Goal: Task Accomplishment & Management: Manage account settings

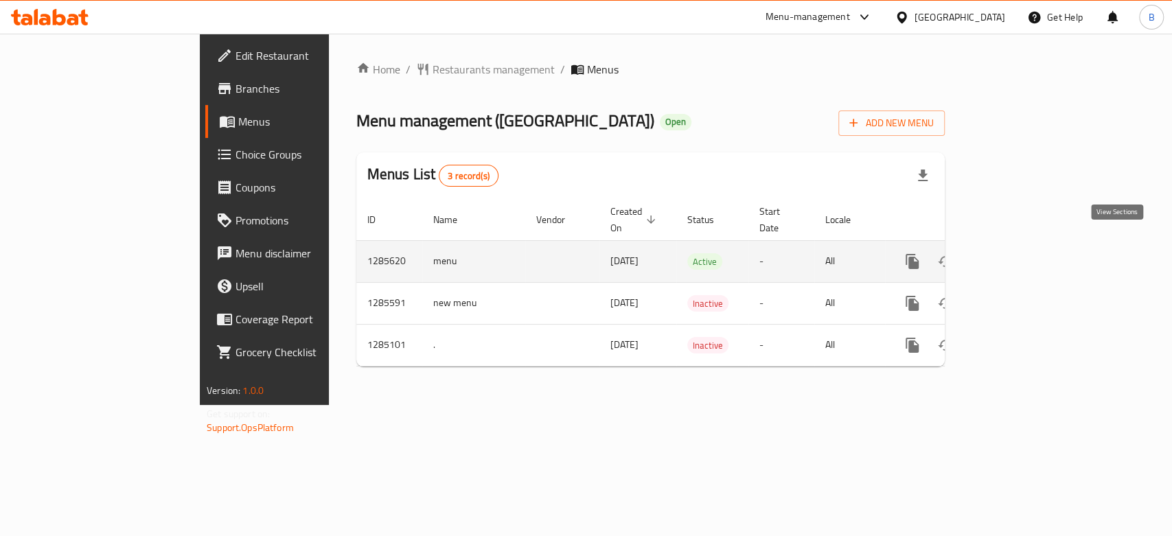
click at [1017, 255] on icon "enhanced table" at bounding box center [1011, 261] width 12 height 12
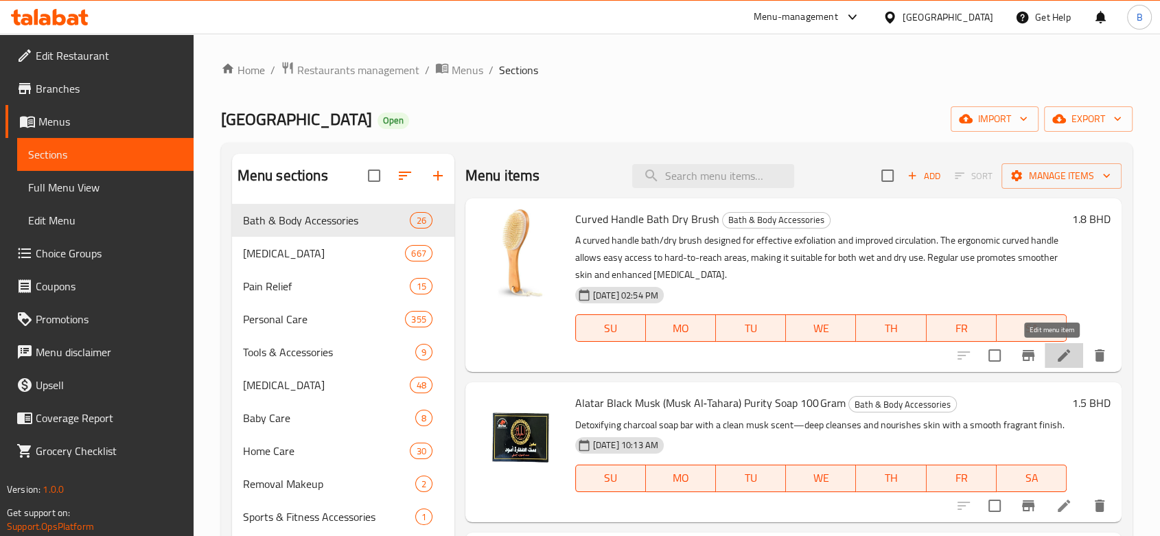
click at [1056, 362] on icon at bounding box center [1064, 355] width 16 height 16
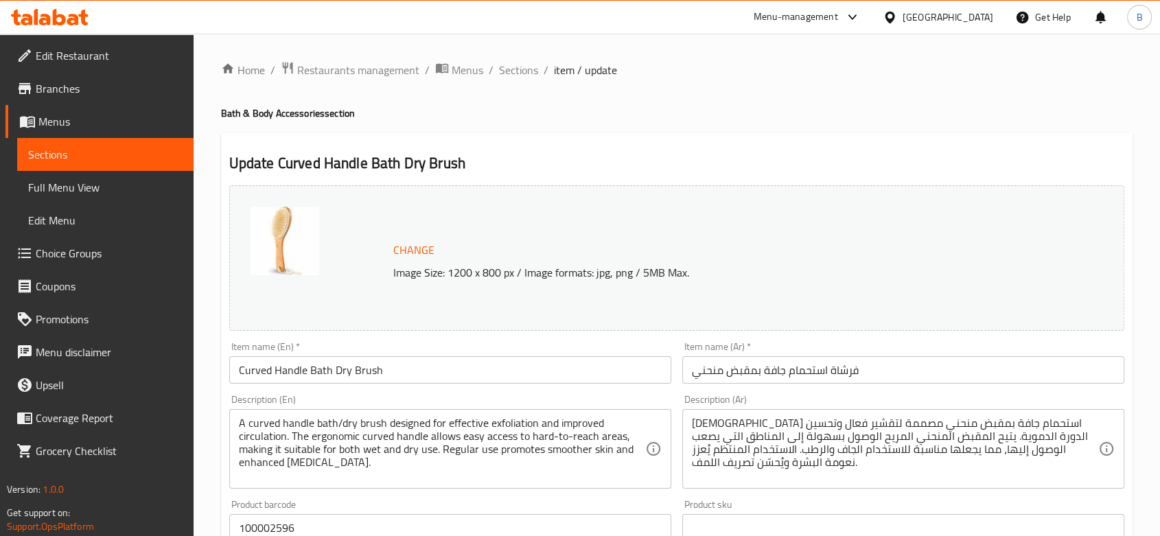
click at [502, 71] on div at bounding box center [580, 268] width 1160 height 536
click at [518, 69] on span "Sections" at bounding box center [518, 70] width 39 height 16
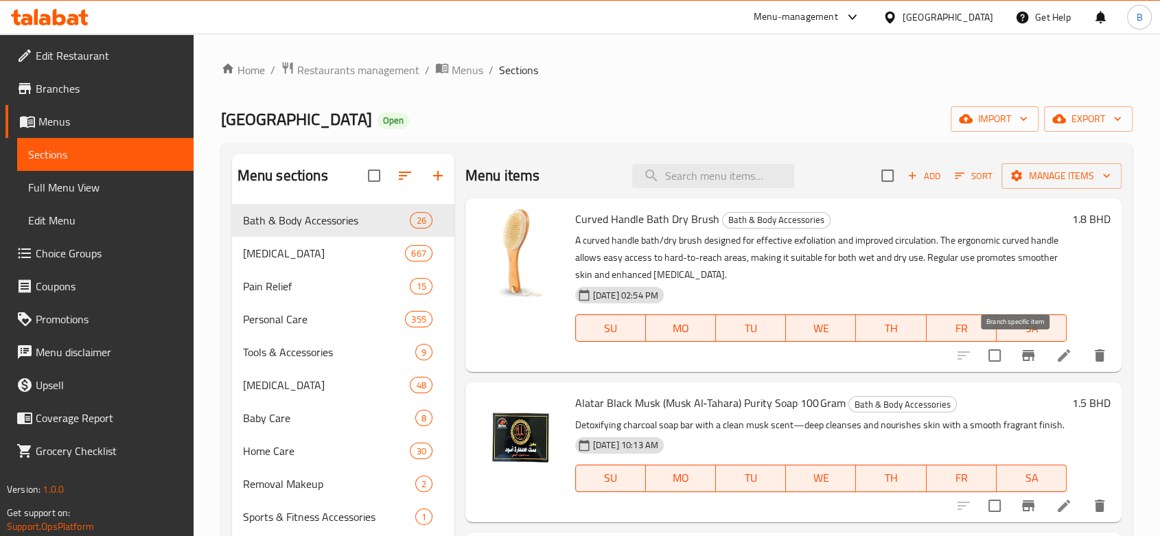
click at [1022, 352] on icon "Branch-specific-item" at bounding box center [1028, 355] width 12 height 11
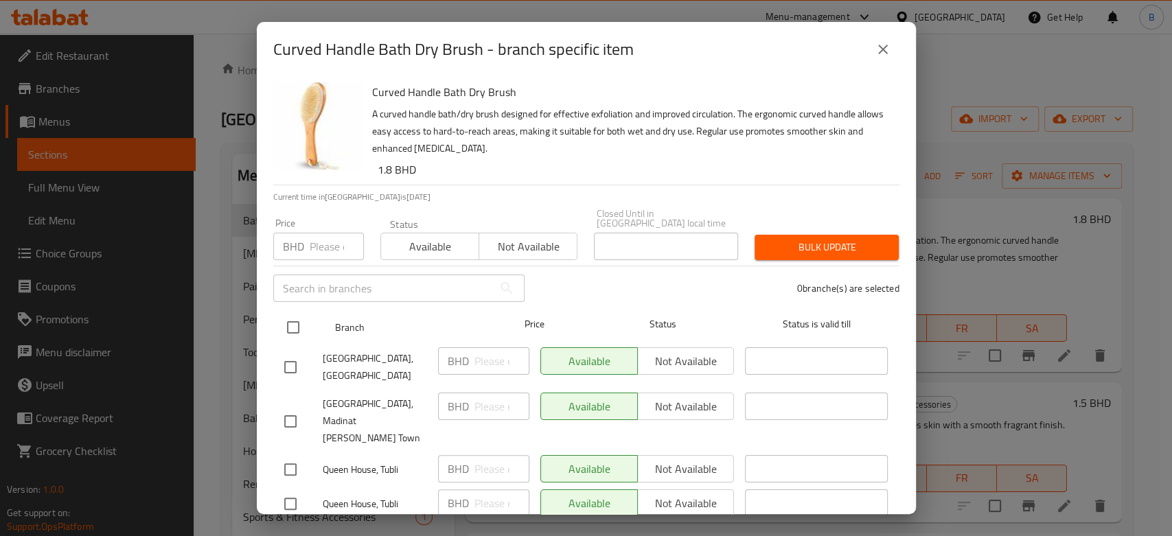
scroll to position [5, 0]
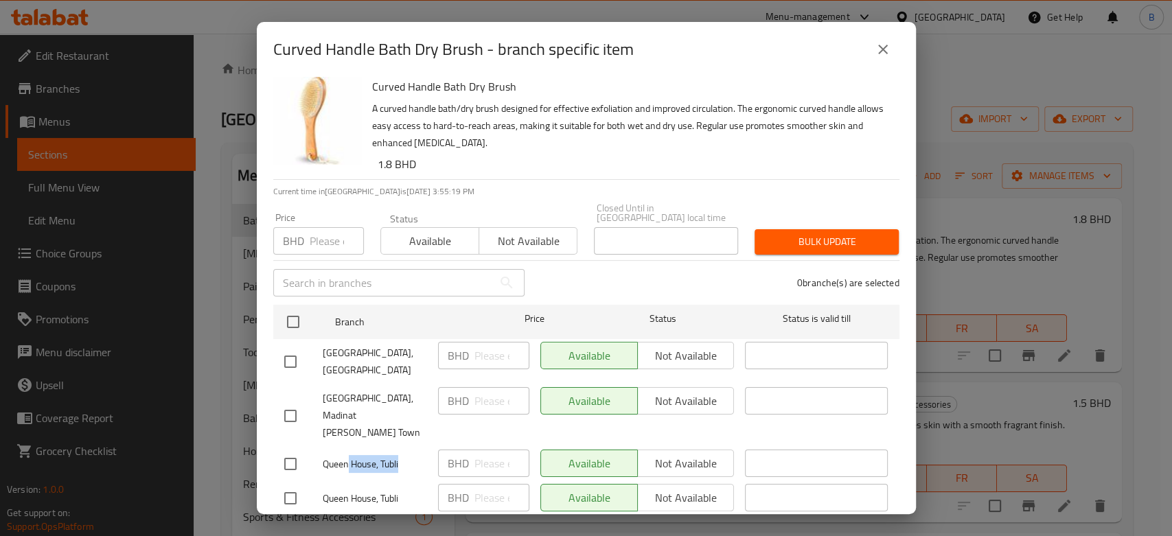
drag, startPoint x: 346, startPoint y: 424, endPoint x: 408, endPoint y: 427, distance: 62.6
click at [408, 456] on span "Queen House, Tubli" at bounding box center [375, 464] width 104 height 17
click at [890, 52] on icon "close" at bounding box center [882, 49] width 16 height 16
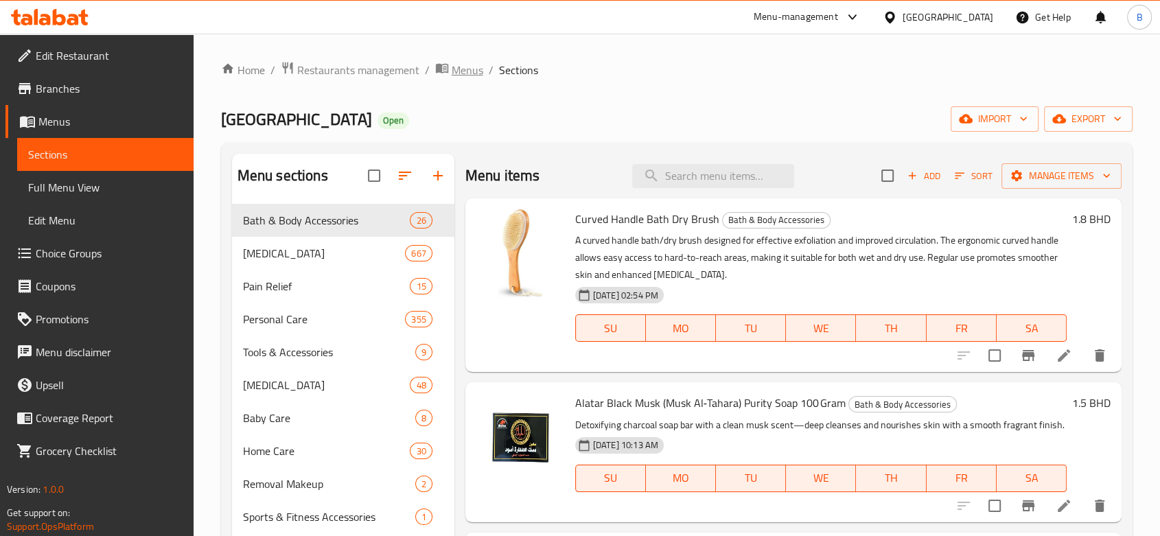
click at [465, 67] on span "Menus" at bounding box center [468, 70] width 32 height 16
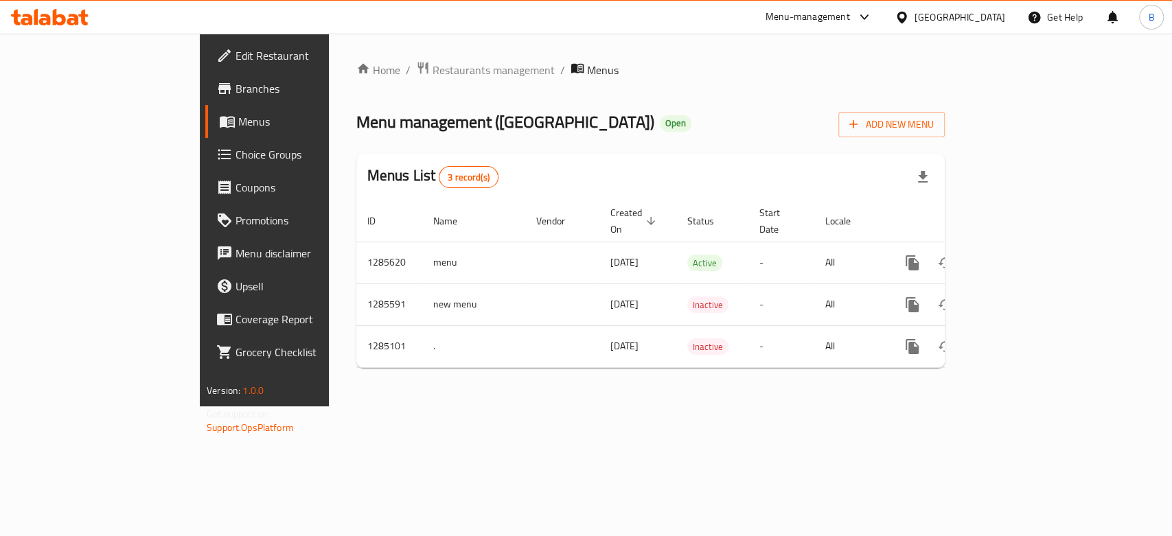
click at [235, 97] on span "Branches" at bounding box center [309, 88] width 149 height 16
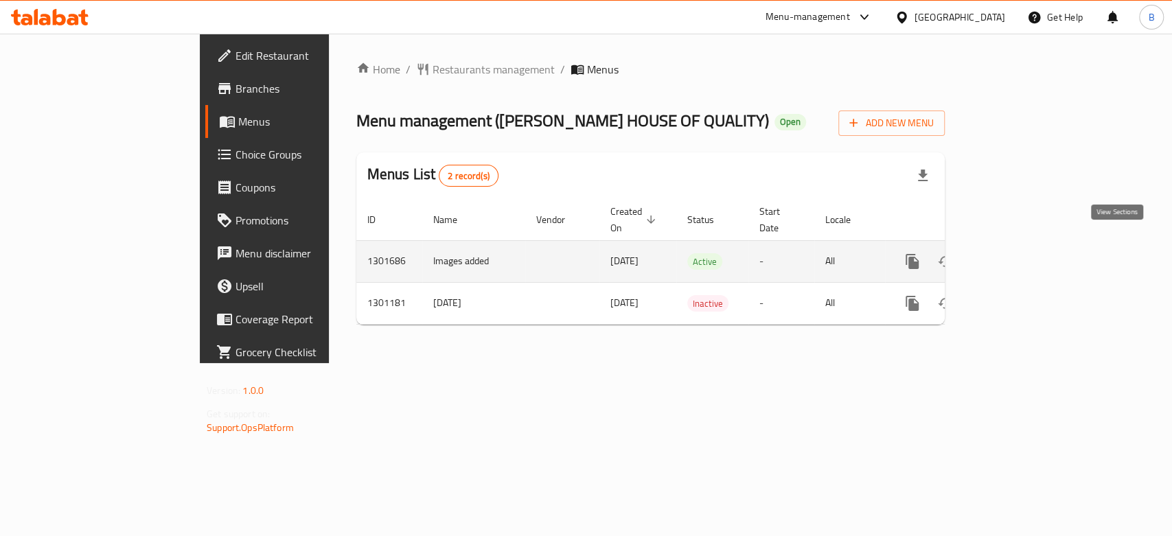
click at [1019, 253] on icon "enhanced table" at bounding box center [1011, 261] width 16 height 16
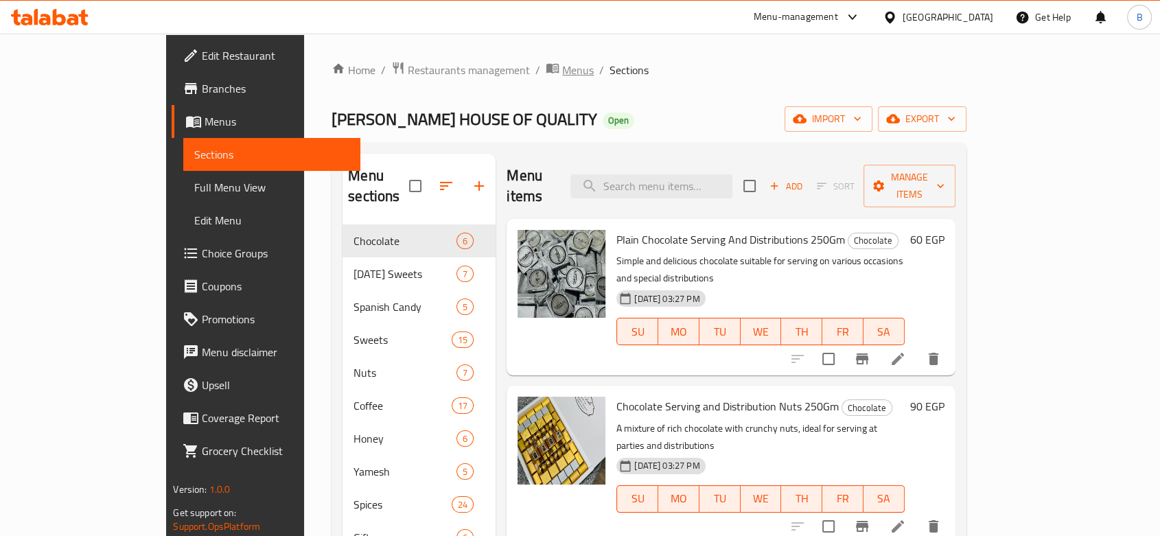
click at [562, 65] on span "Menus" at bounding box center [578, 70] width 32 height 16
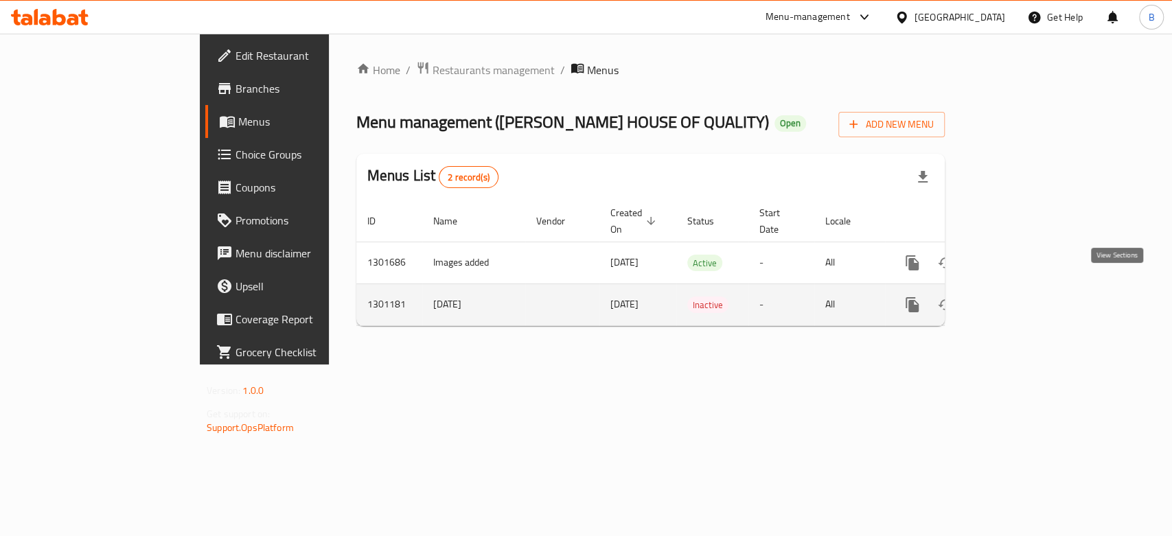
click at [1019, 297] on icon "enhanced table" at bounding box center [1011, 305] width 16 height 16
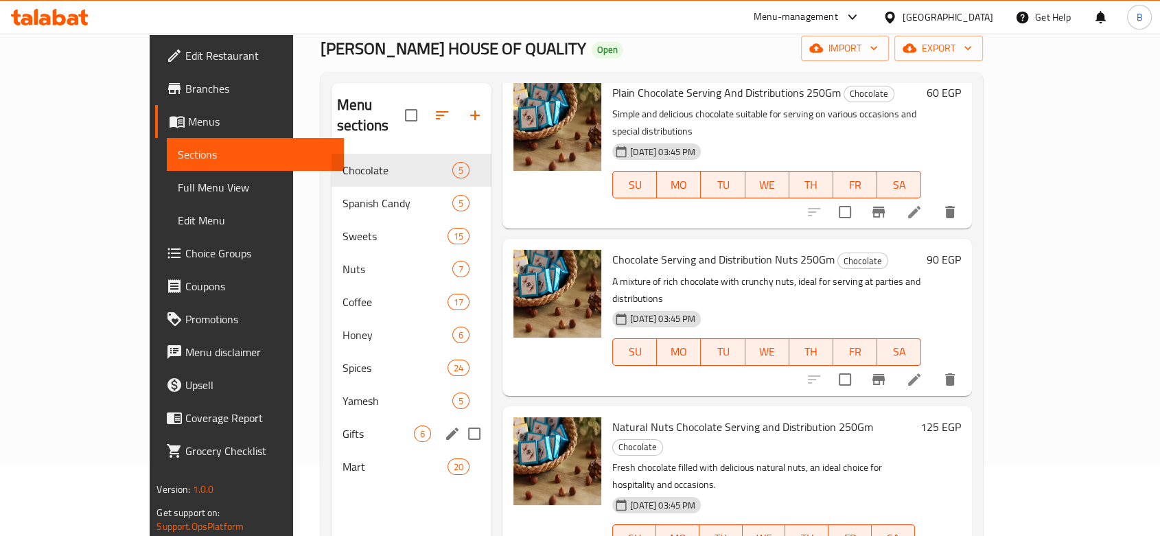
scroll to position [192, 0]
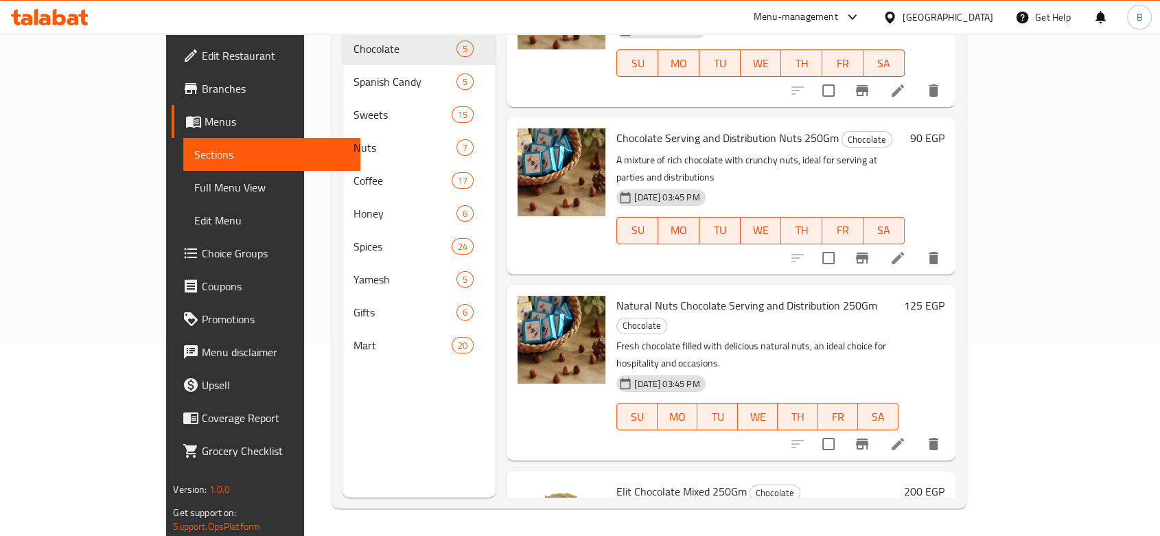
click at [971, 19] on div "[GEOGRAPHIC_DATA]" at bounding box center [948, 17] width 91 height 15
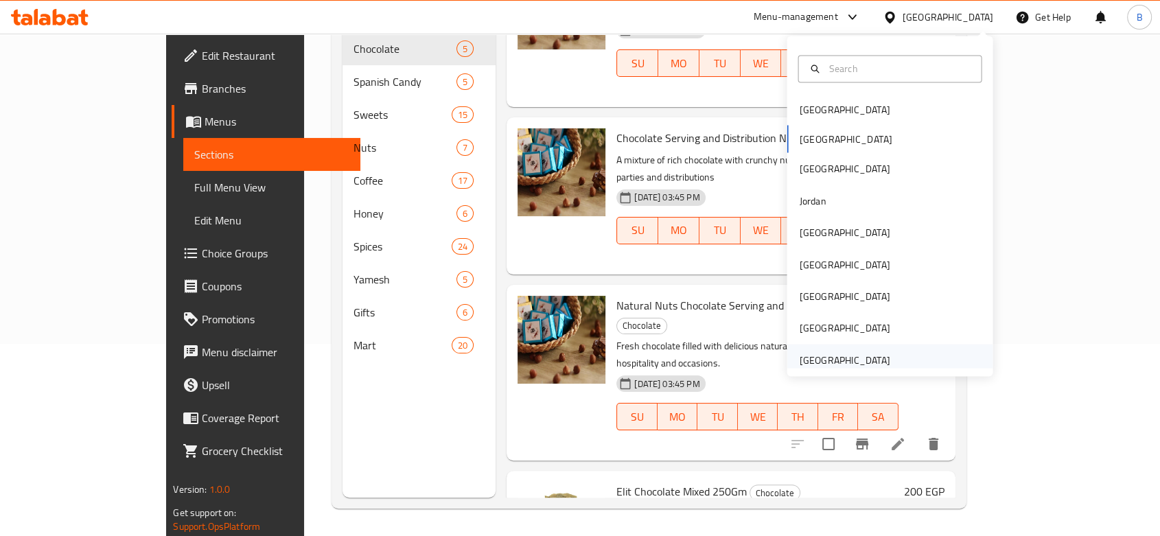
click at [824, 353] on div "[GEOGRAPHIC_DATA]" at bounding box center [844, 359] width 91 height 15
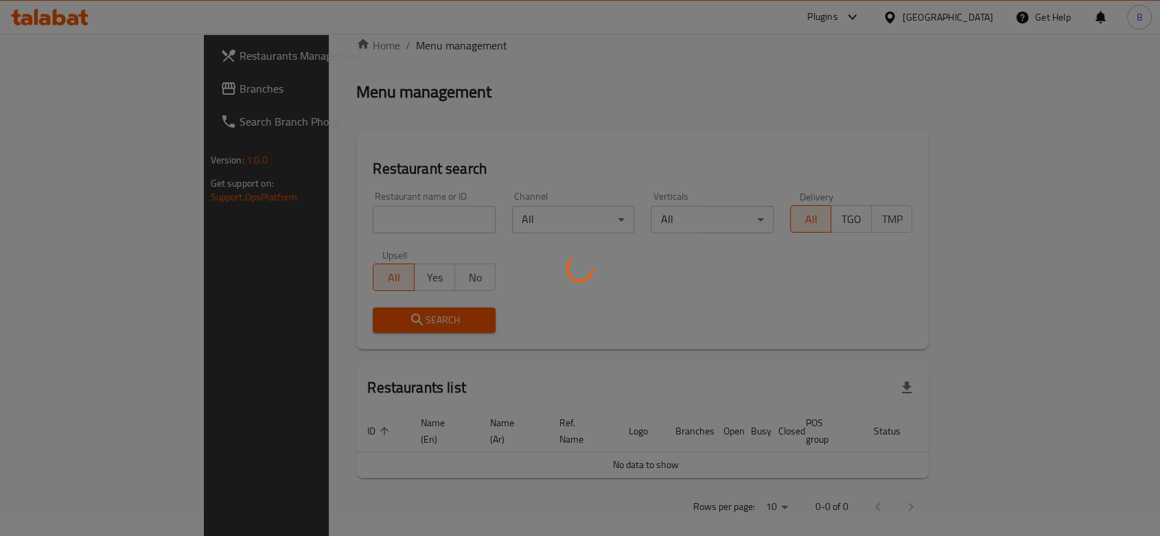
scroll to position [192, 0]
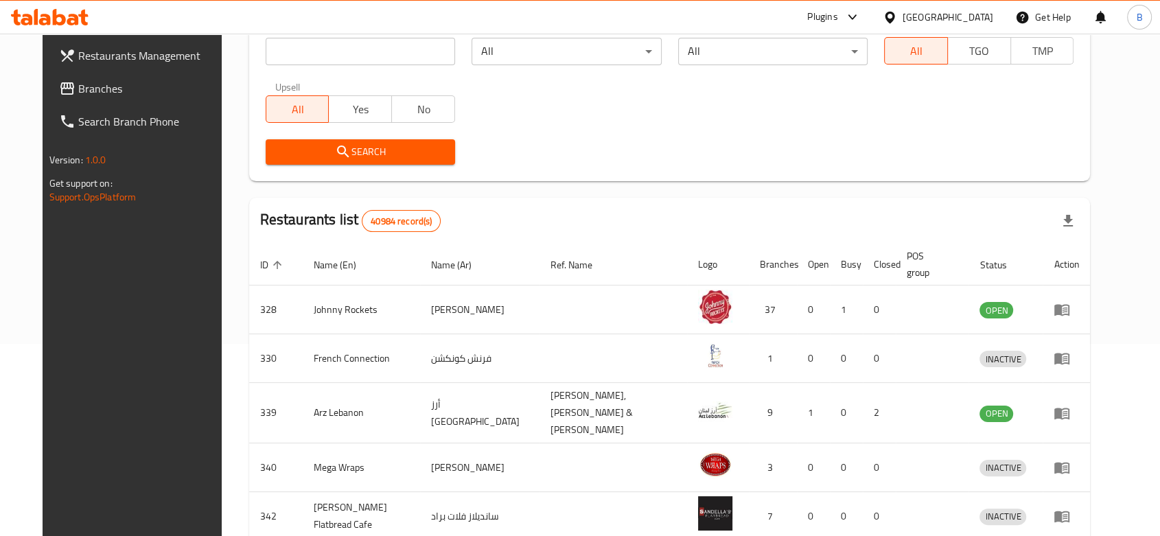
click at [86, 94] on span "Branches" at bounding box center [151, 88] width 147 height 16
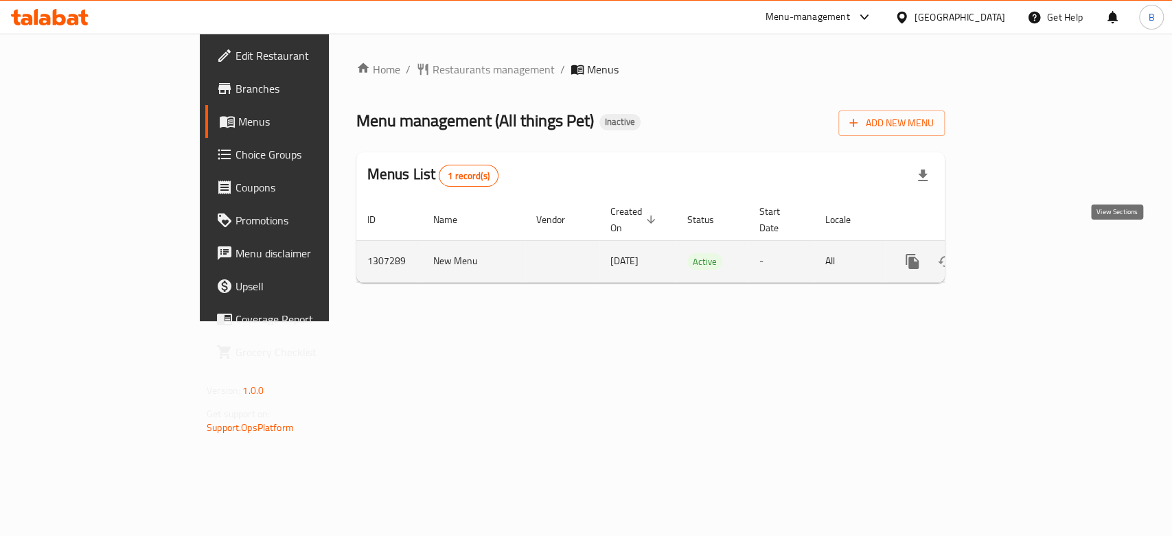
click at [1019, 253] on icon "enhanced table" at bounding box center [1011, 261] width 16 height 16
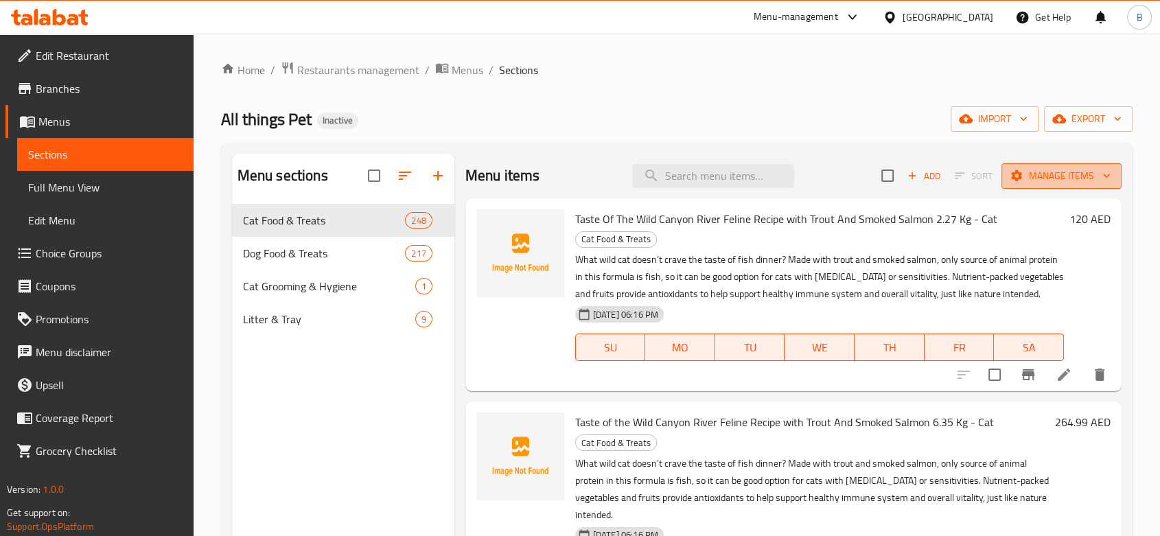
click at [1043, 170] on span "Manage items" at bounding box center [1061, 175] width 98 height 17
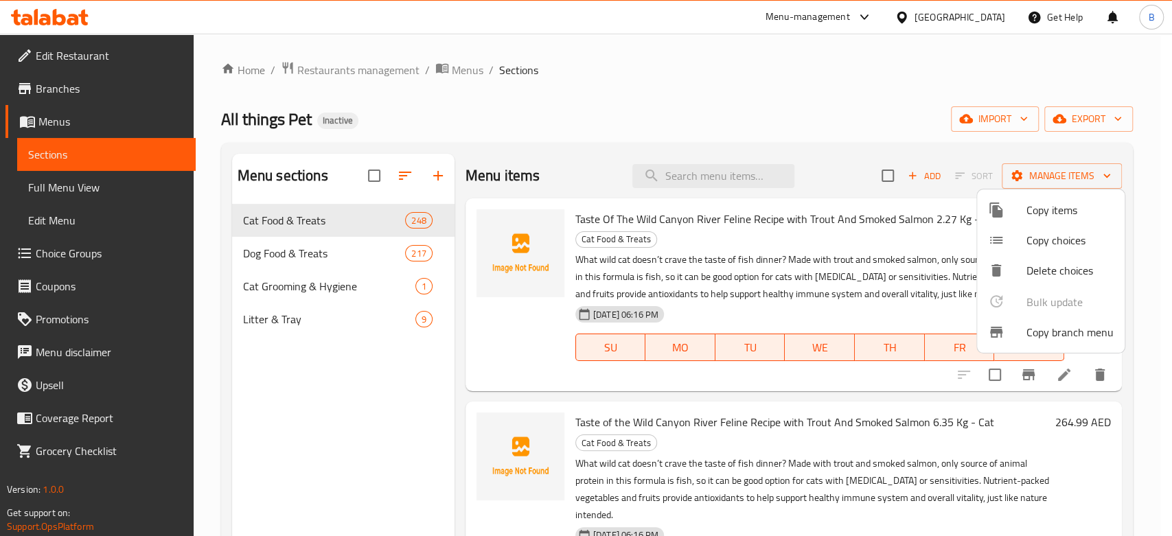
click at [1010, 113] on div at bounding box center [586, 268] width 1172 height 536
click at [1010, 120] on span "import" at bounding box center [995, 119] width 66 height 17
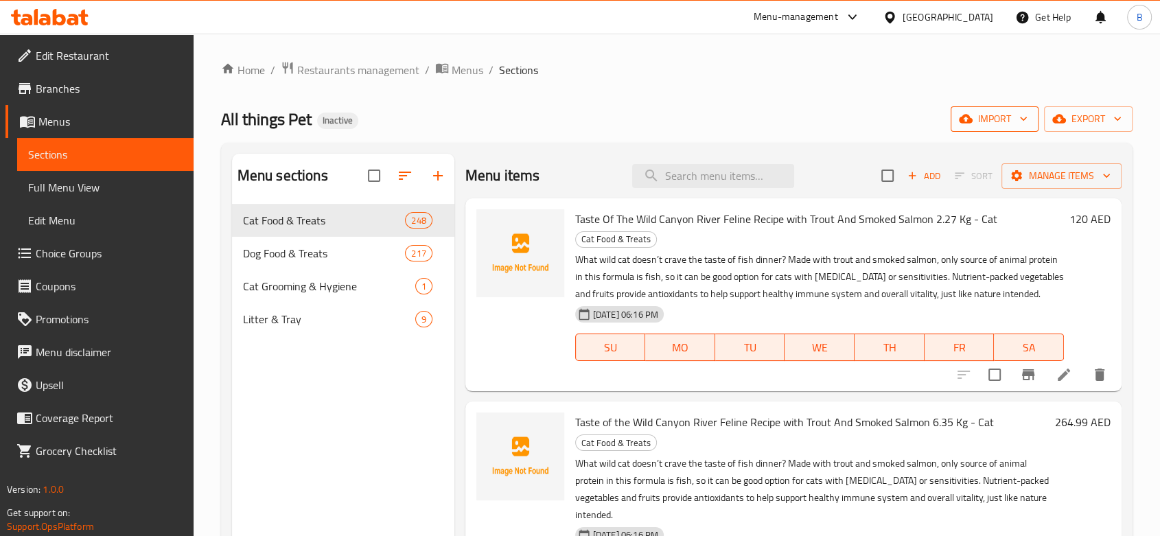
click at [985, 115] on span "import" at bounding box center [995, 119] width 66 height 17
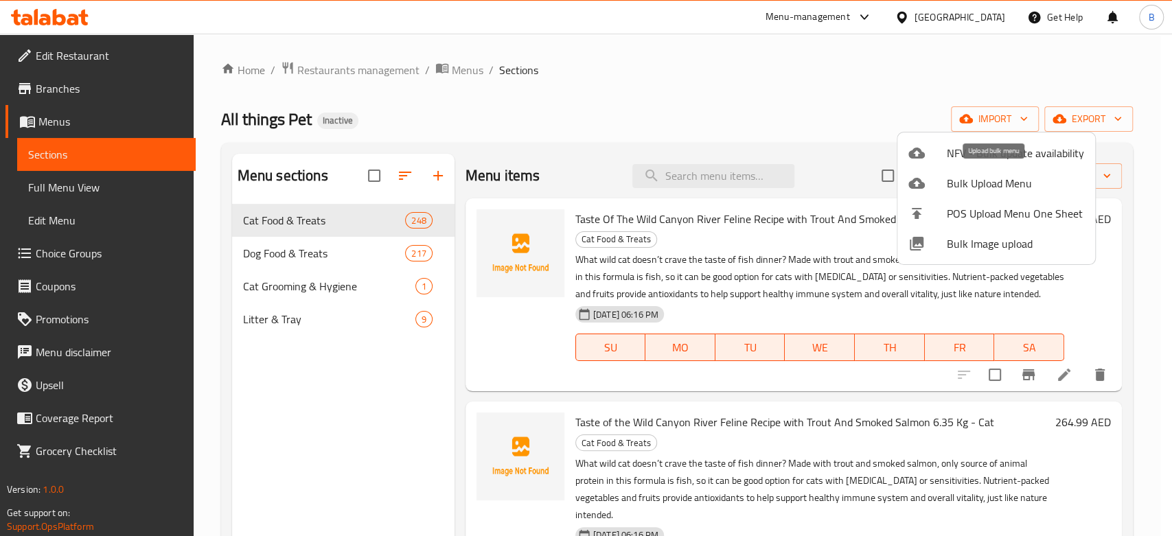
click at [988, 188] on span "Bulk Upload Menu" at bounding box center [1015, 183] width 137 height 16
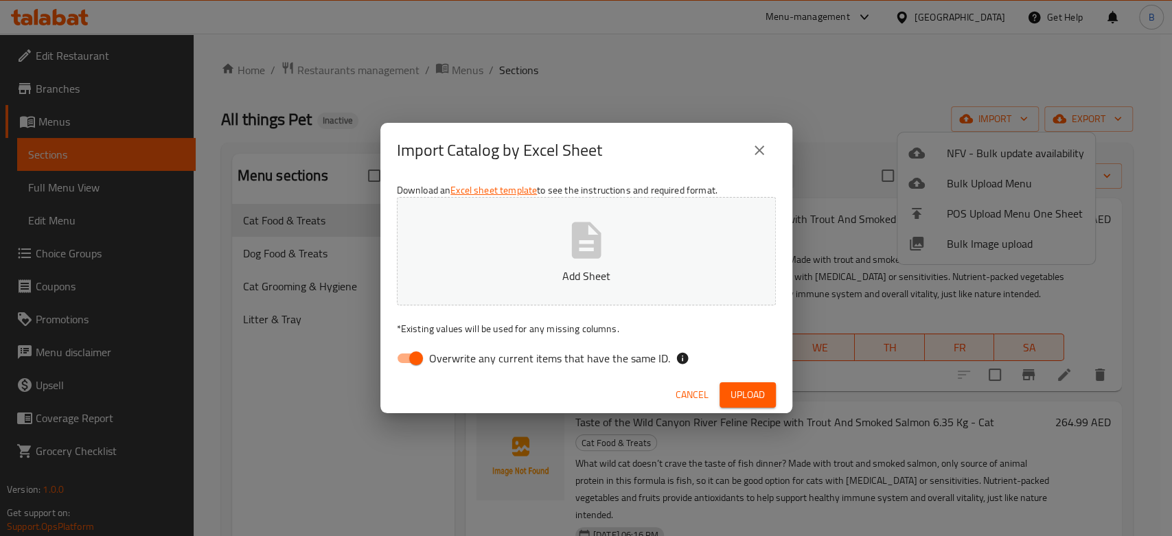
click at [415, 358] on input "Overwrite any current items that have the same ID." at bounding box center [416, 358] width 78 height 26
checkbox input "false"
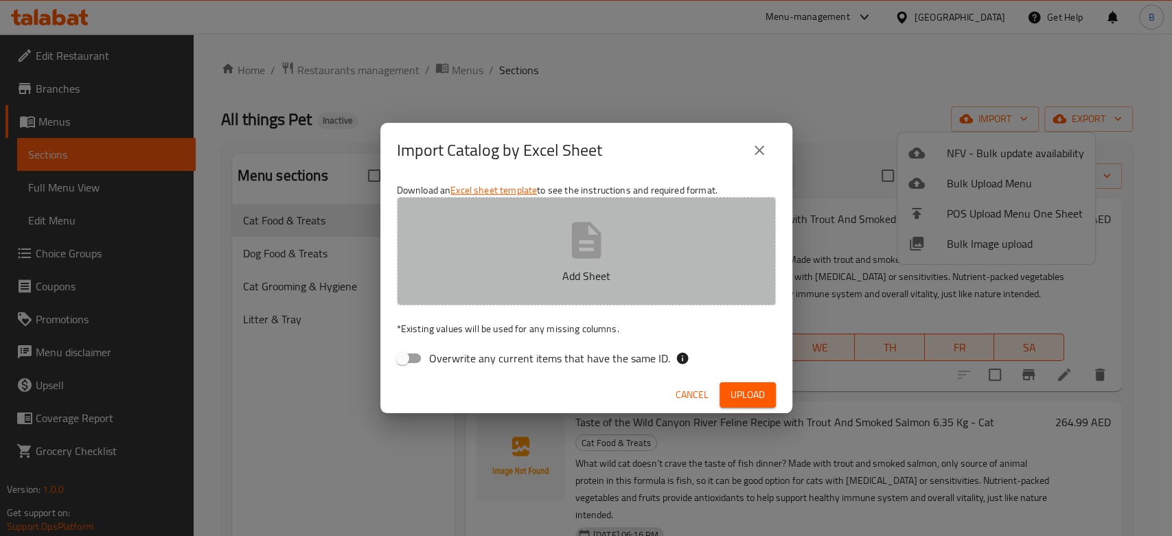
click at [599, 236] on icon "button" at bounding box center [586, 240] width 30 height 36
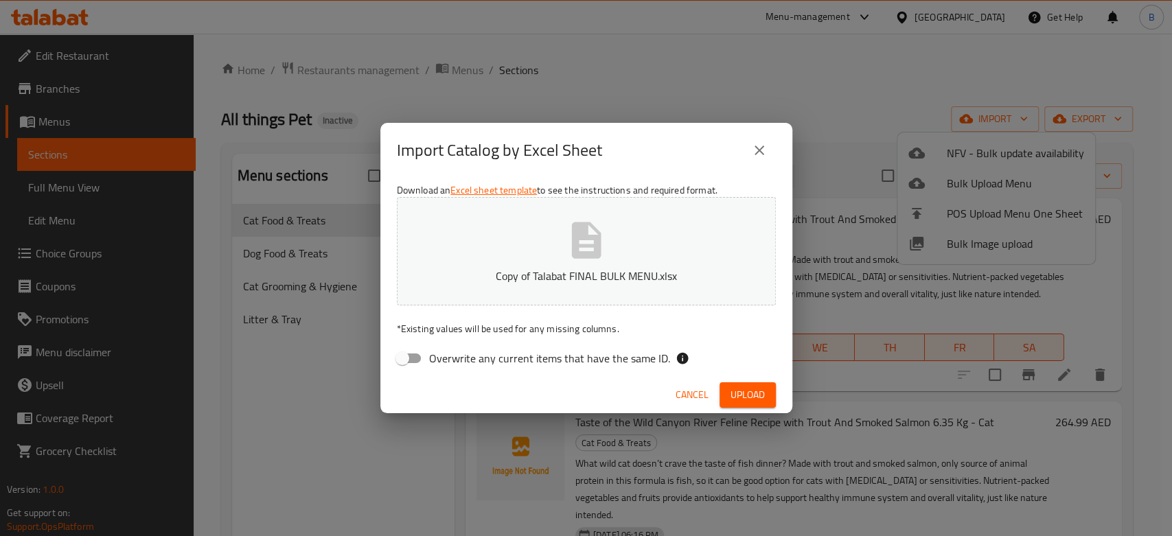
click at [740, 397] on span "Upload" at bounding box center [747, 394] width 34 height 17
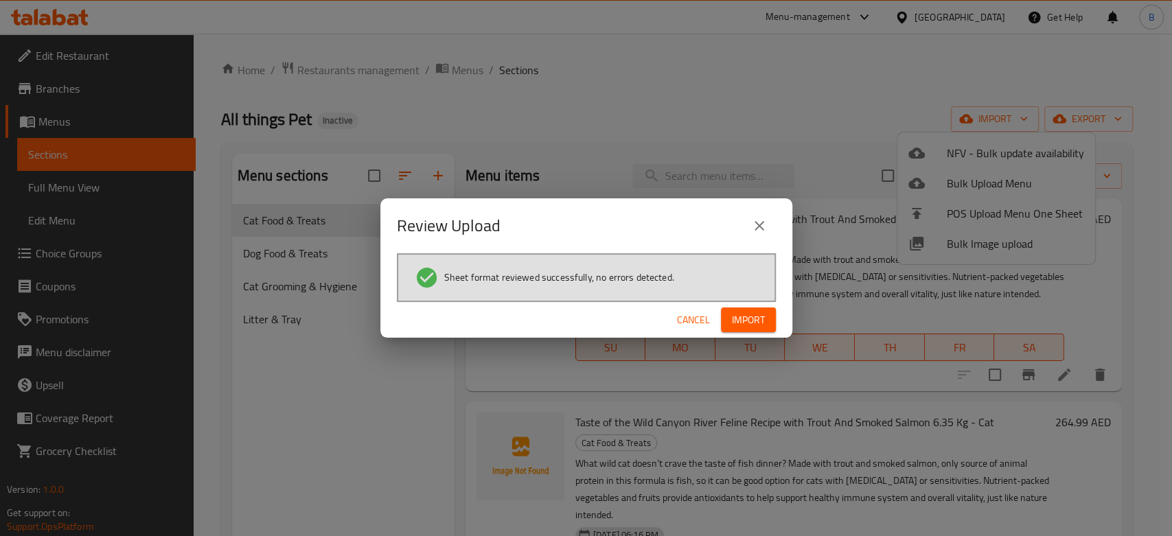
click at [757, 321] on span "Import" at bounding box center [748, 320] width 33 height 17
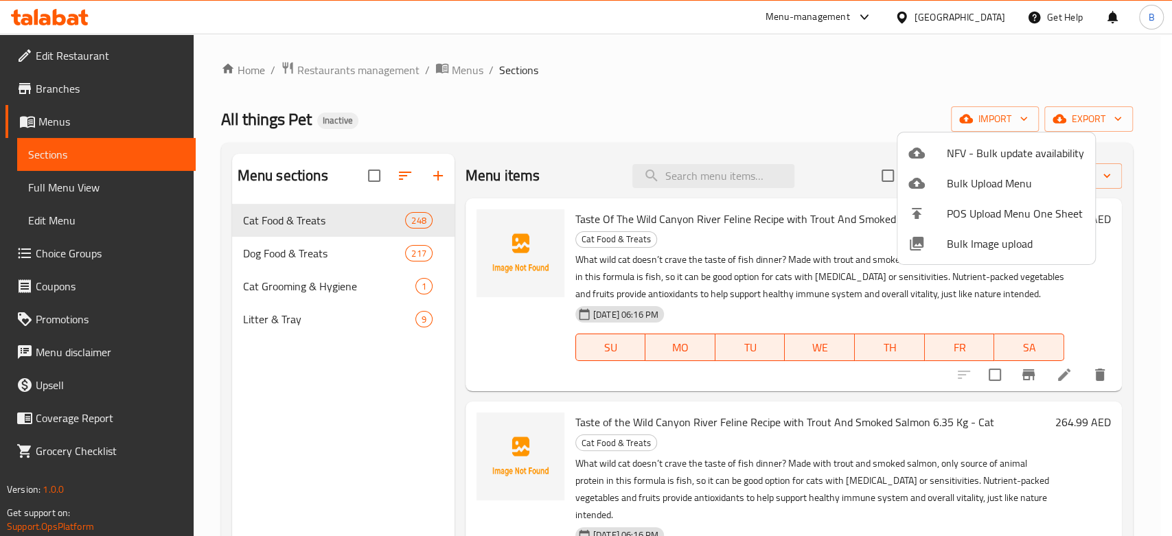
click at [725, 88] on div at bounding box center [586, 268] width 1172 height 536
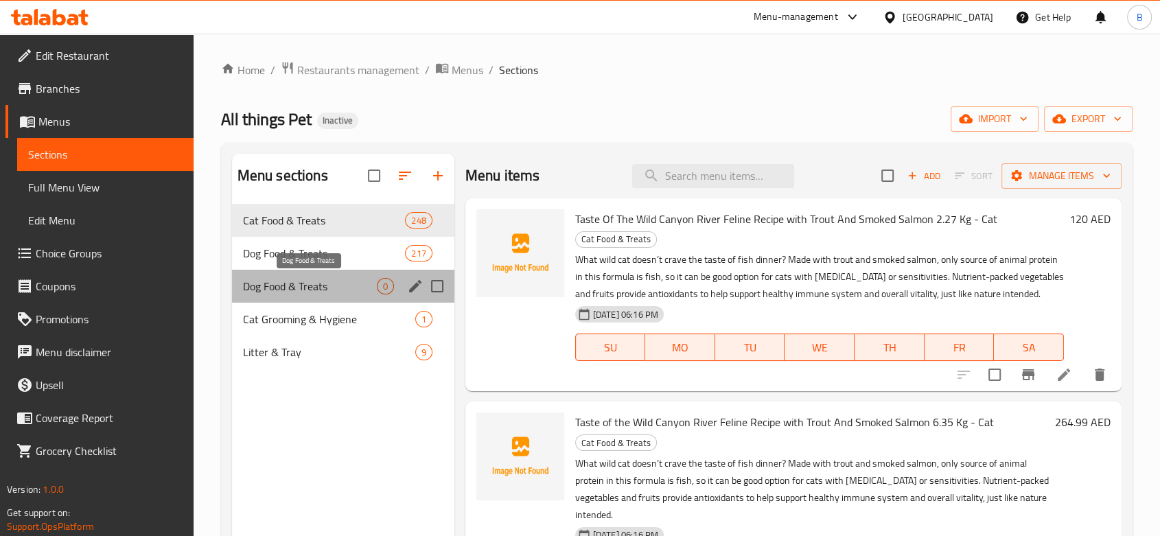
click at [311, 285] on span "Dog Food & Treats" at bounding box center [310, 286] width 134 height 16
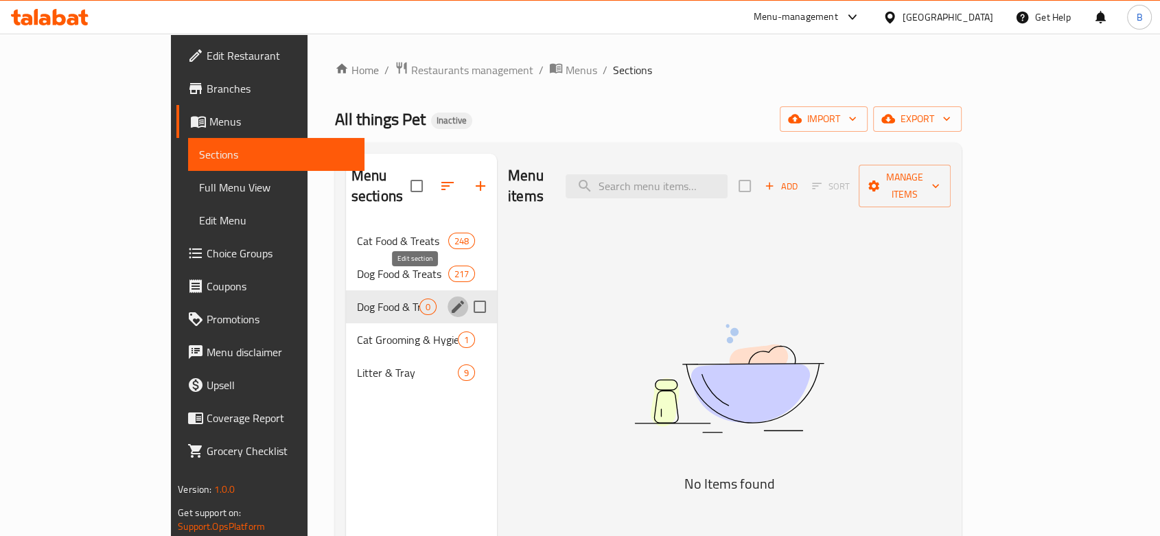
click at [450, 299] on icon "edit" at bounding box center [458, 307] width 16 height 16
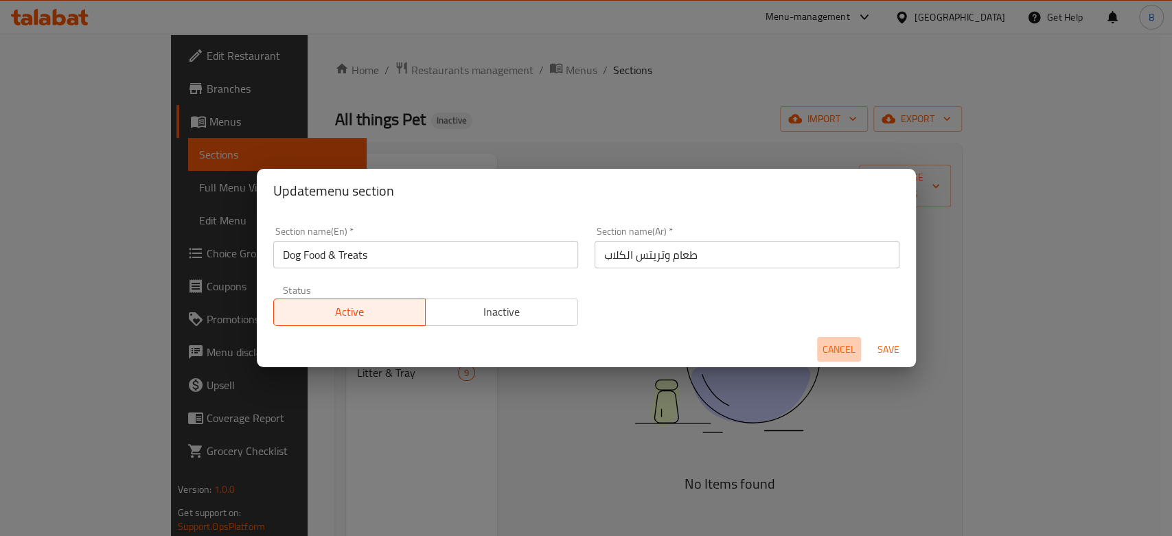
click at [839, 347] on span "Cancel" at bounding box center [838, 349] width 33 height 17
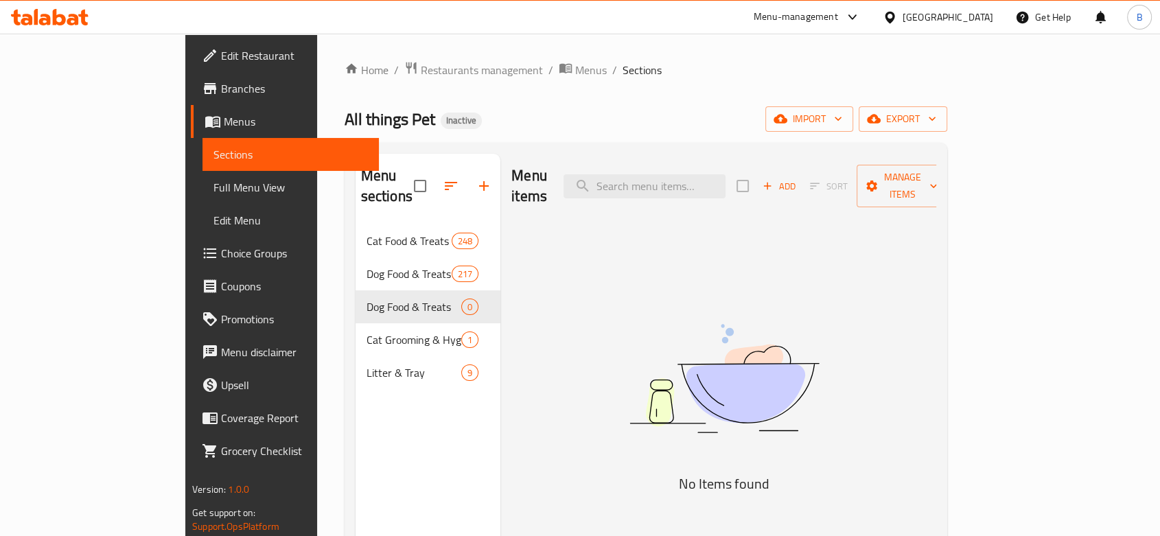
click at [213, 192] on span "Full Menu View" at bounding box center [290, 187] width 154 height 16
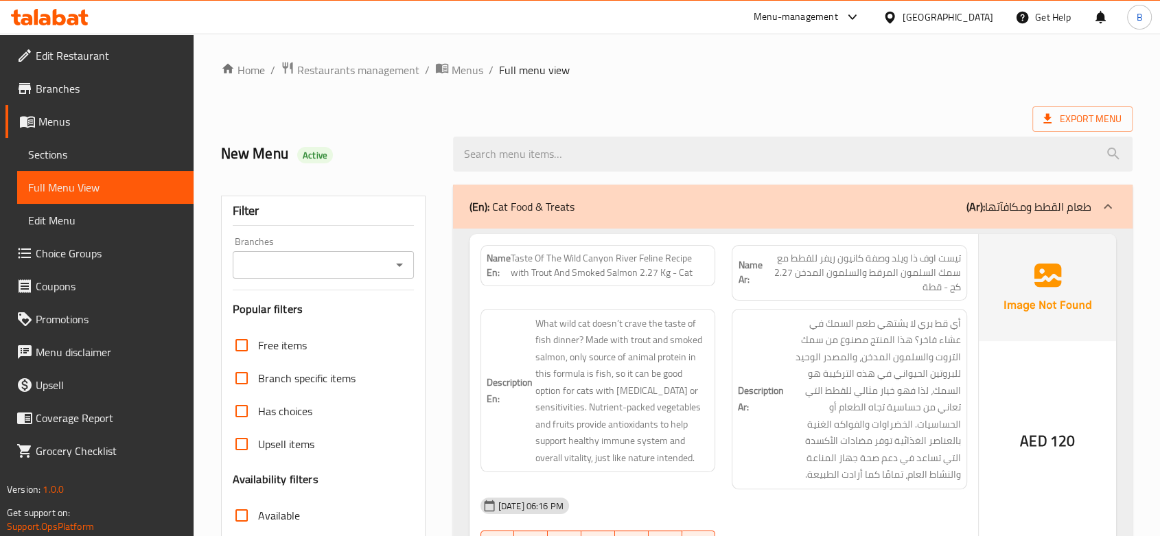
click at [562, 200] on p "(En): Cat Food & Treats" at bounding box center [521, 206] width 105 height 16
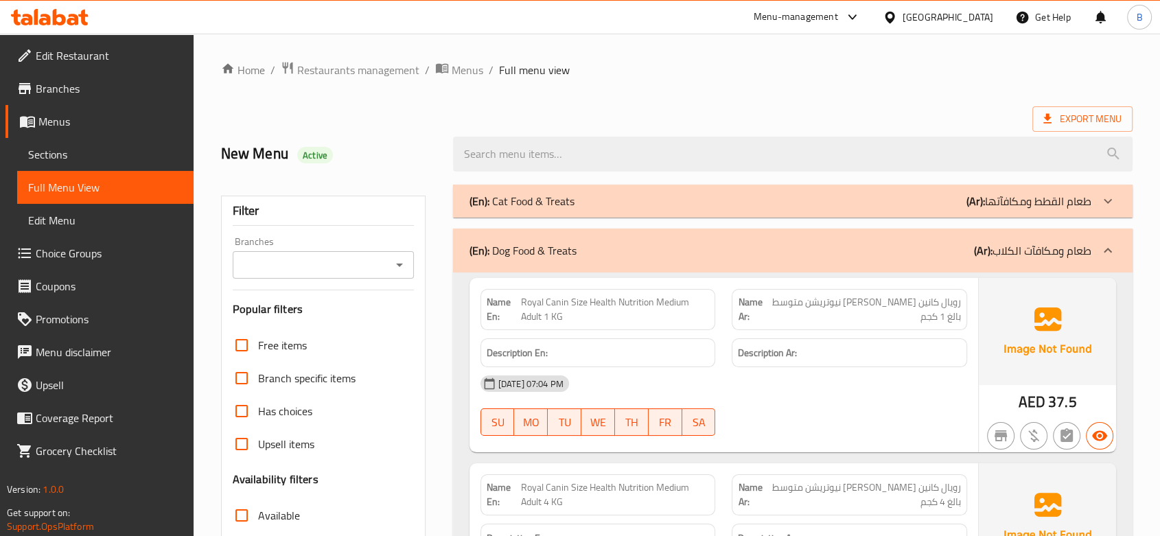
click at [680, 246] on div "(En): Dog Food & Treats (Ar): طعام ومكافآت الكلاب" at bounding box center [780, 250] width 622 height 16
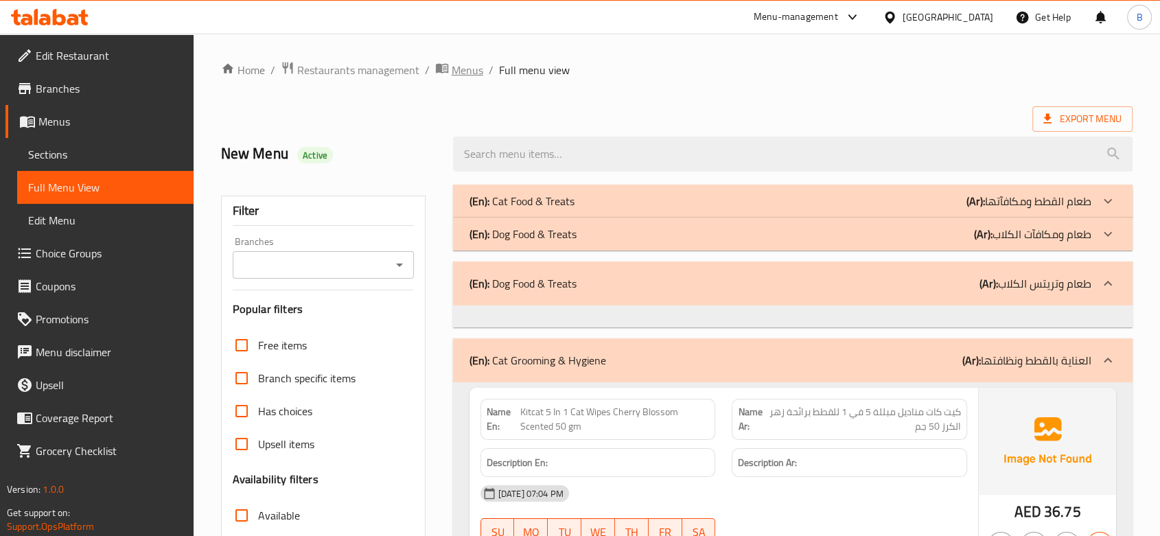
click at [452, 66] on span "Menus" at bounding box center [468, 70] width 32 height 16
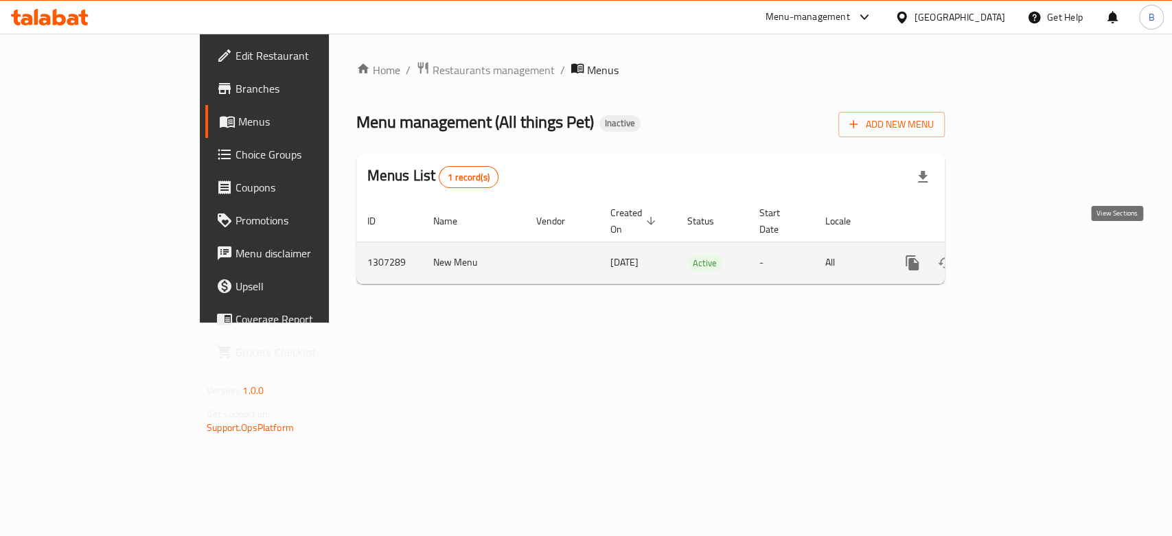
click at [1019, 255] on icon "enhanced table" at bounding box center [1011, 263] width 16 height 16
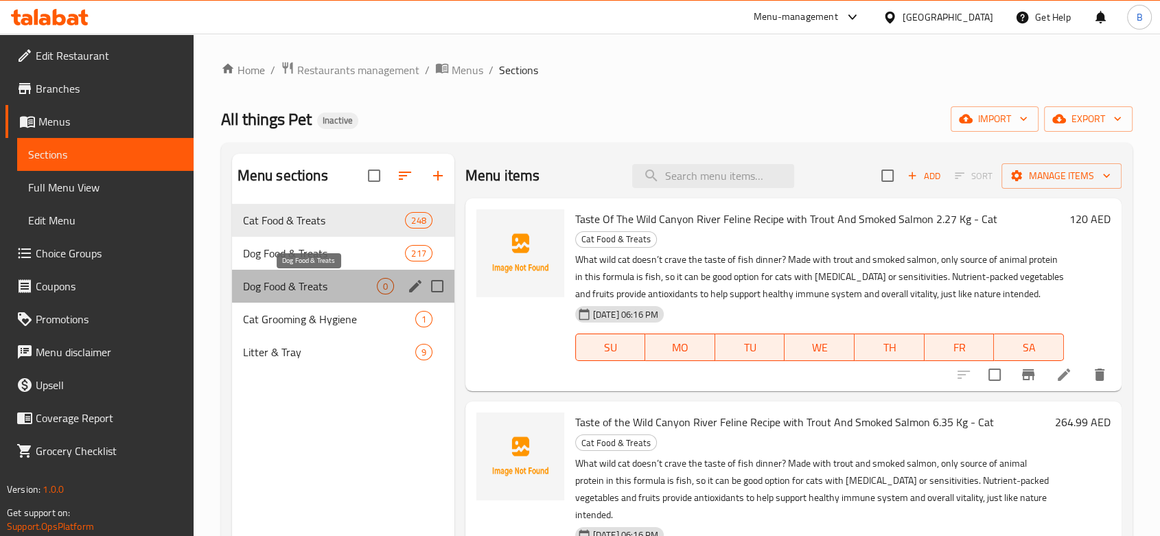
click at [345, 286] on span "Dog Food & Treats" at bounding box center [310, 286] width 134 height 16
